Goal: Task Accomplishment & Management: Manage account settings

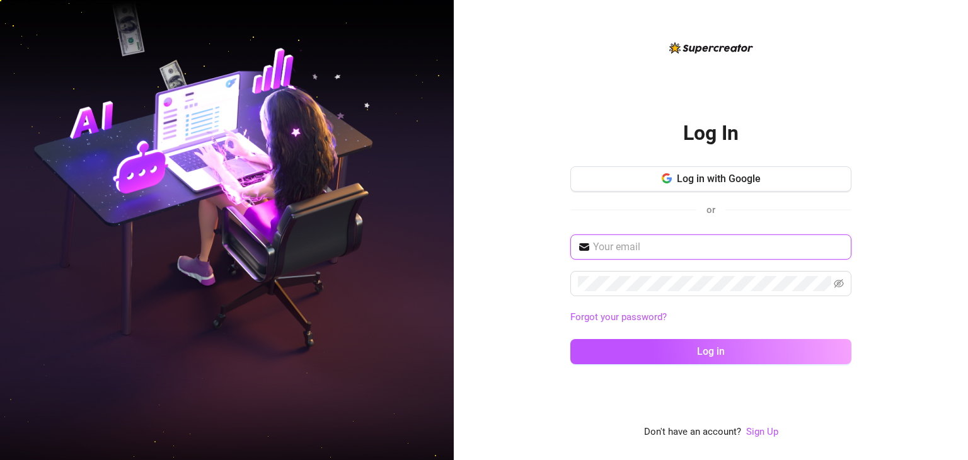
type input "keepsassyph@yahoo.com"
click at [703, 239] on input "keepsassyph@yahoo.com" at bounding box center [718, 246] width 251 height 15
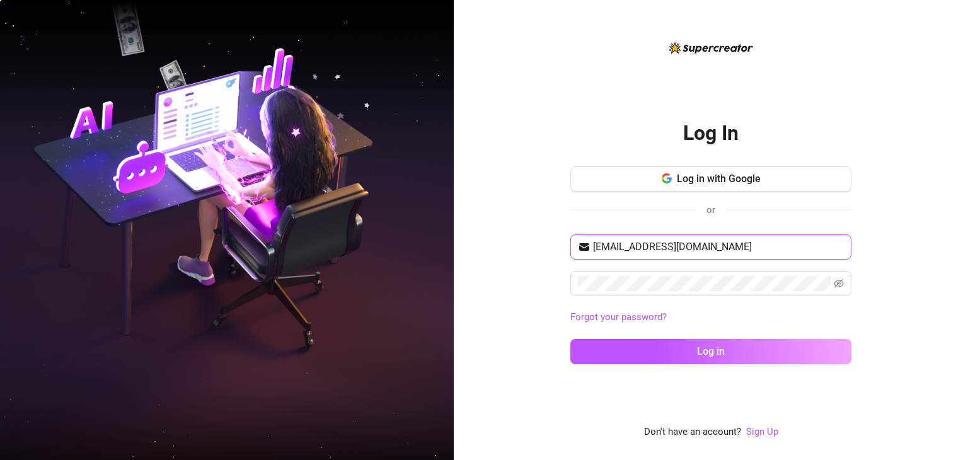
click at [715, 247] on input "keepsassyph@yahoo.com" at bounding box center [718, 246] width 251 height 15
click at [702, 246] on input "keepsassyph@yahoo.com" at bounding box center [718, 246] width 251 height 15
click at [701, 245] on input "keepsassyph@yahoo.com" at bounding box center [718, 246] width 251 height 15
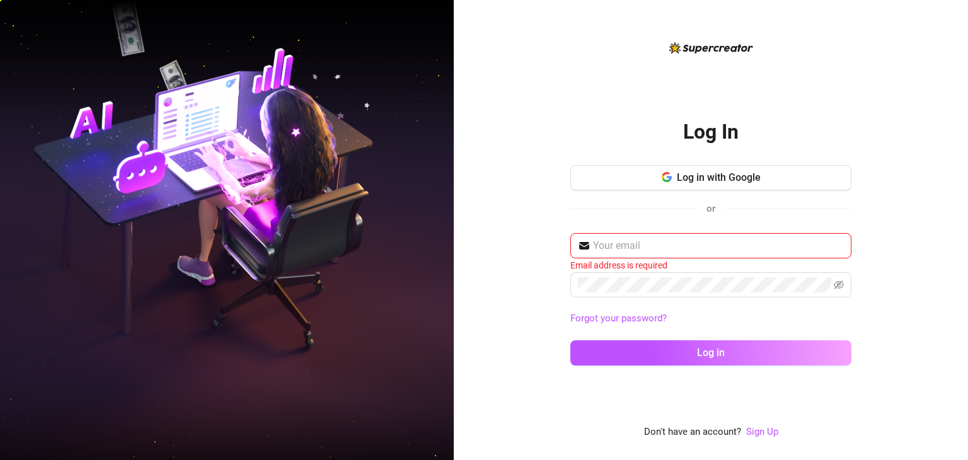
paste input "dee.infloww444@gmail.com"
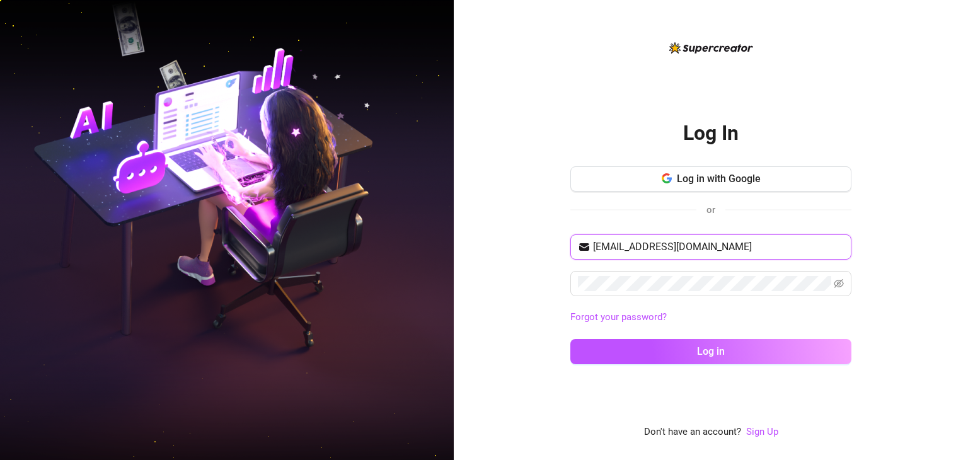
type input "dee.infloww444@gmail.com"
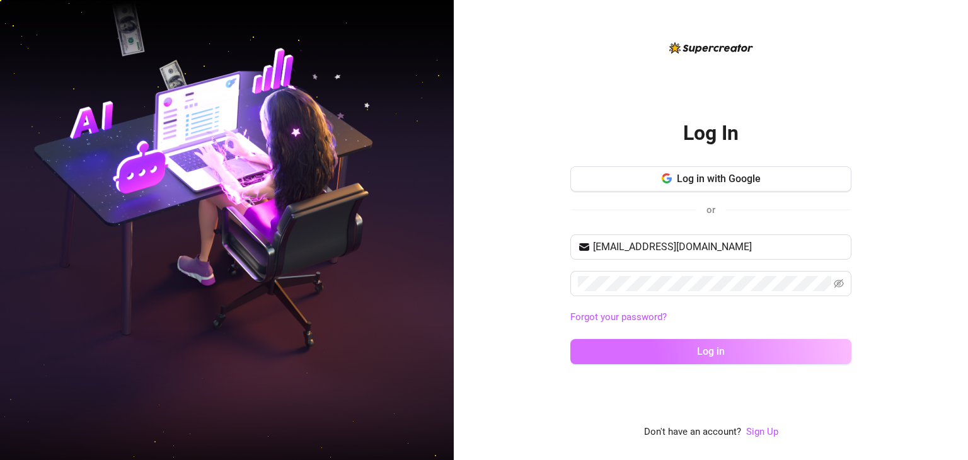
click at [600, 350] on button "Log in" at bounding box center [710, 351] width 281 height 25
